Goal: Check status: Check status

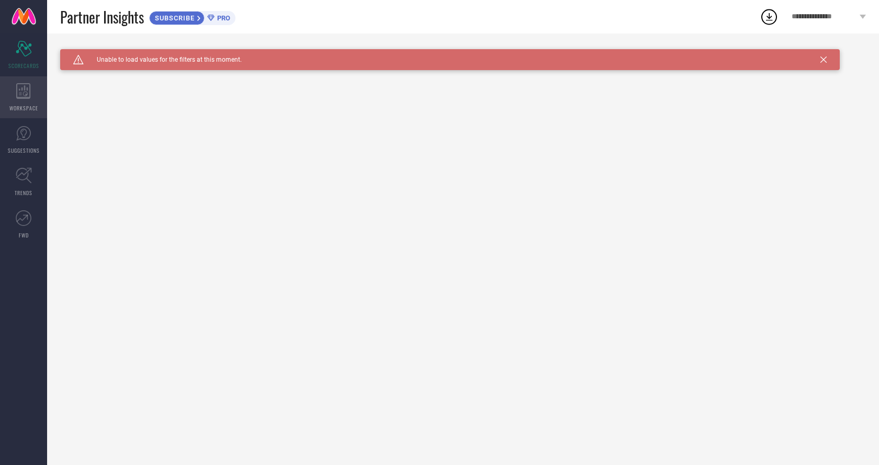
click at [9, 87] on div "WORKSPACE" at bounding box center [23, 97] width 47 height 42
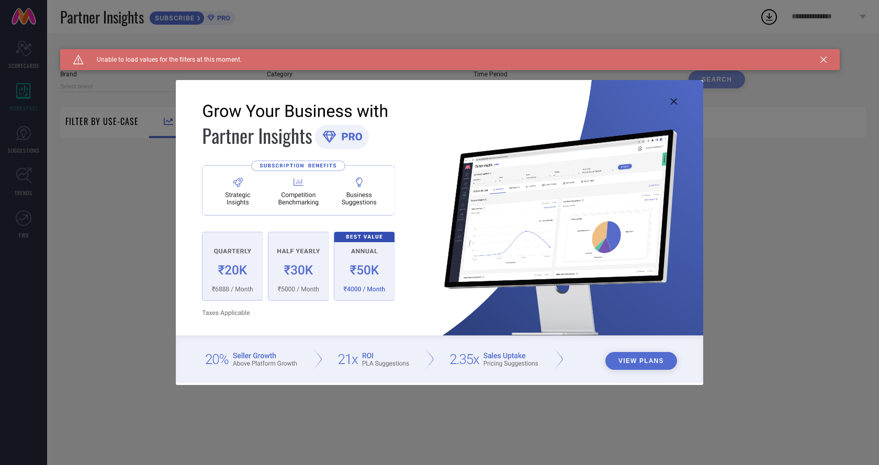
type input "1 STOP FASHION"
type input "All"
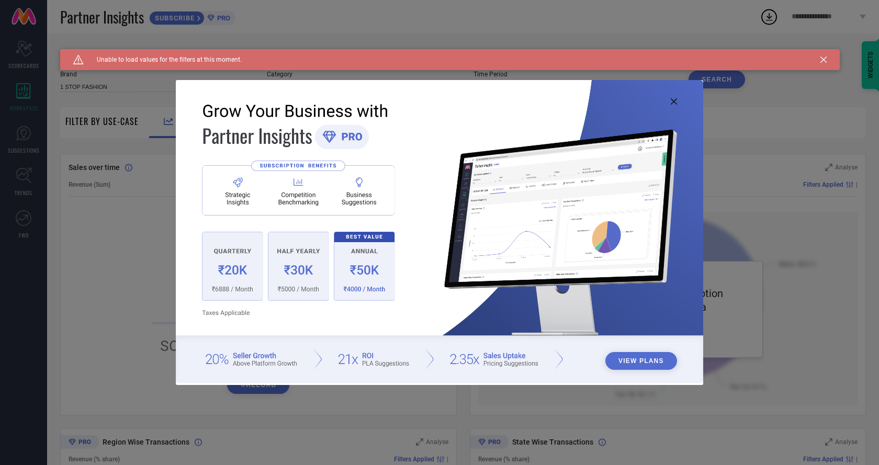
click at [671, 99] on icon at bounding box center [673, 101] width 6 height 6
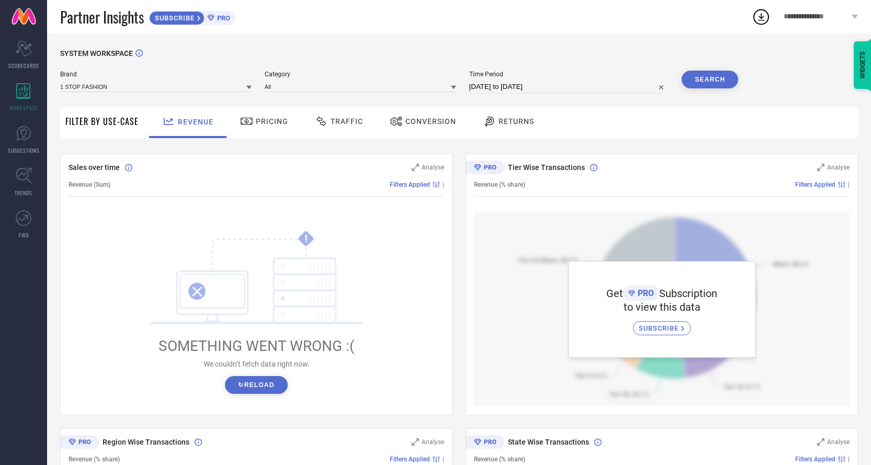
click at [348, 115] on div "Traffic" at bounding box center [338, 121] width 53 height 18
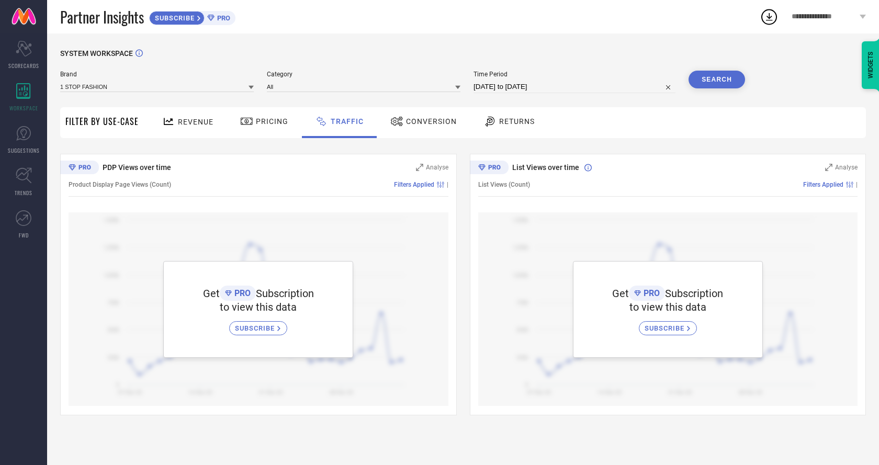
click at [242, 124] on icon at bounding box center [246, 121] width 13 height 13
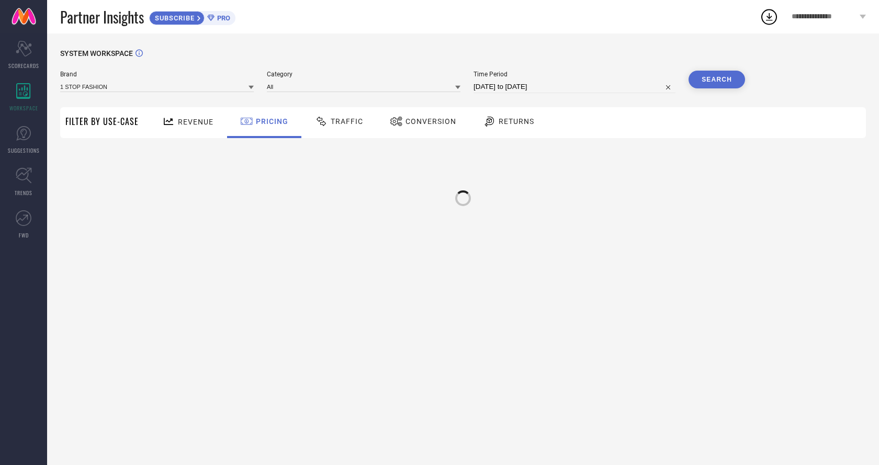
click at [201, 121] on span "Revenue" at bounding box center [196, 122] width 36 height 8
click at [13, 132] on link "SUGGESTIONS" at bounding box center [23, 140] width 47 height 42
